Goal: Task Accomplishment & Management: Complete application form

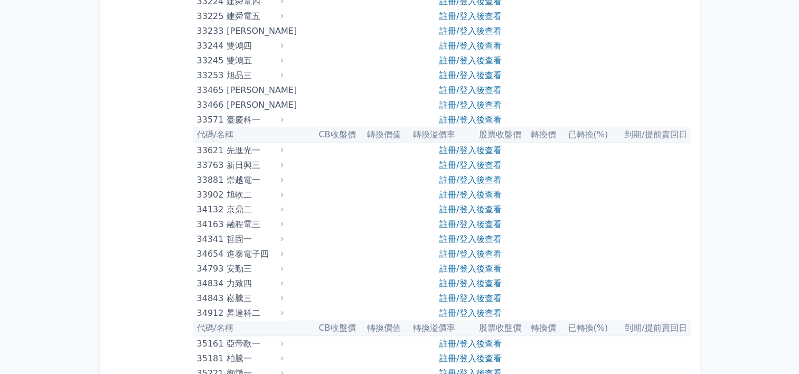
scroll to position [2094, 0]
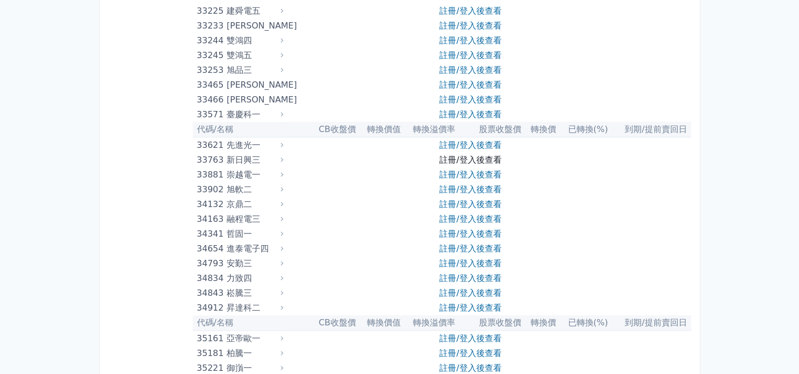
click at [447, 156] on link "註冊/登入後查看" at bounding box center [470, 160] width 62 height 10
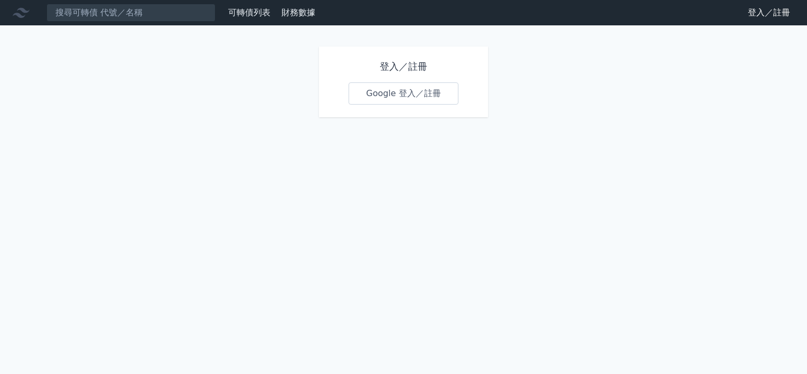
click at [388, 95] on link "Google 登入／註冊" at bounding box center [404, 93] width 110 height 22
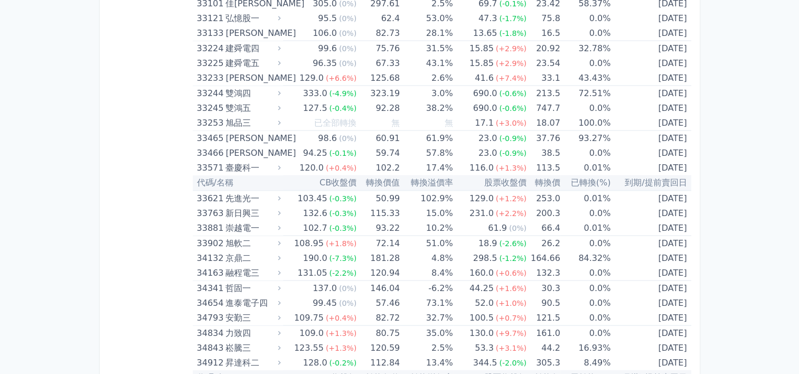
scroll to position [2057, 0]
